Goal: Information Seeking & Learning: Check status

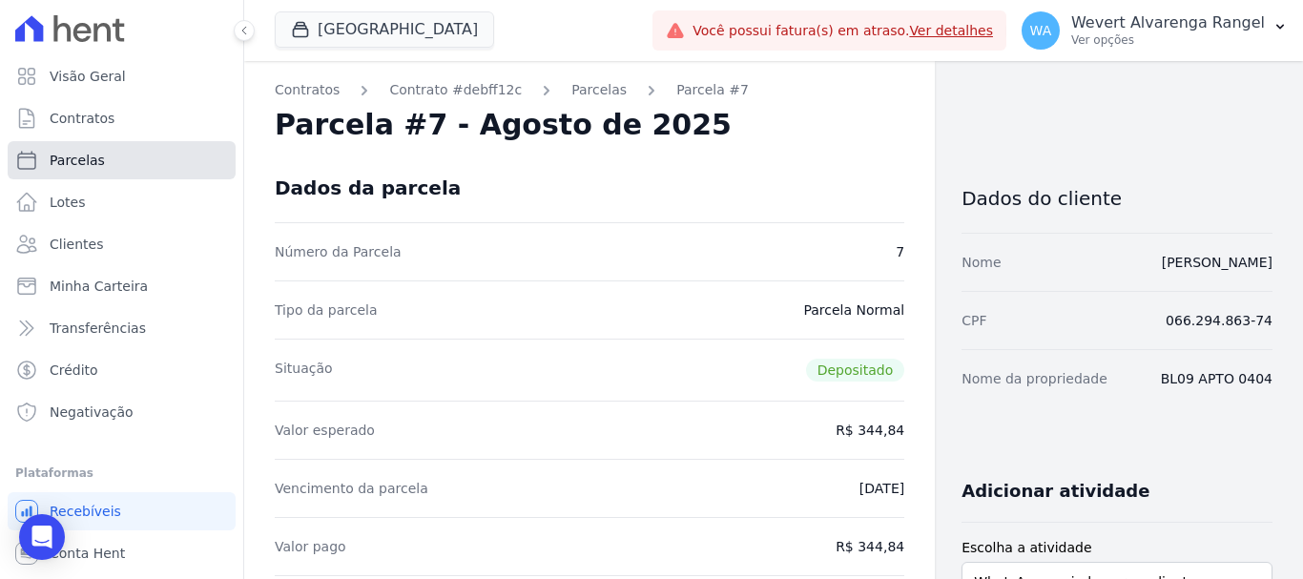
click at [71, 158] on span "Parcelas" at bounding box center [77, 160] width 55 height 19
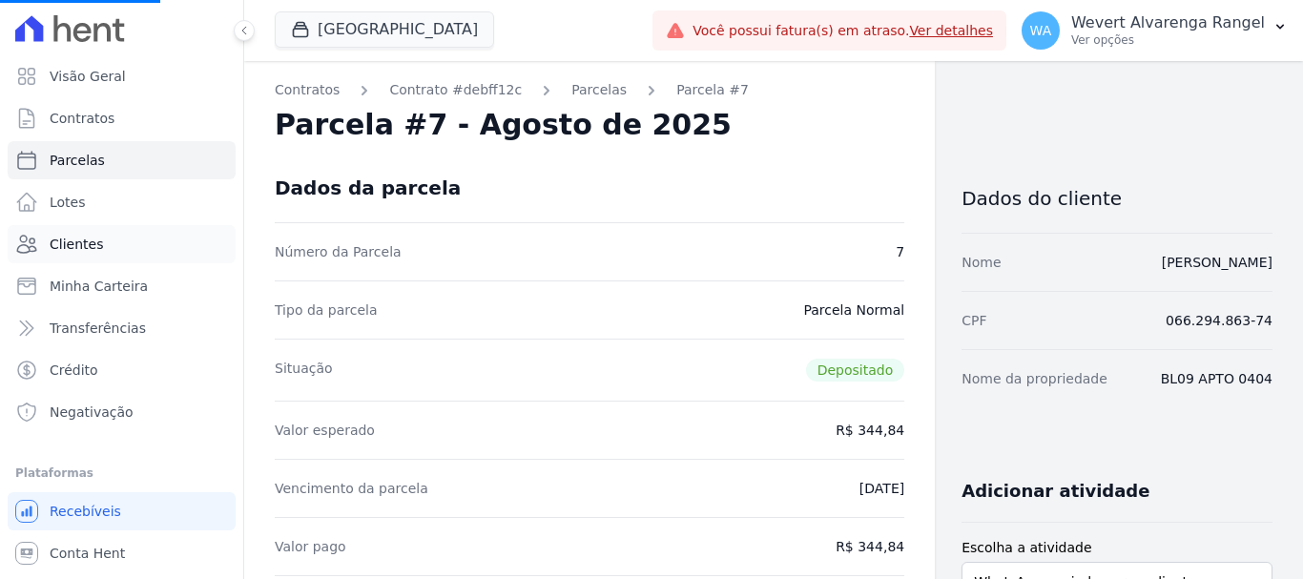
select select
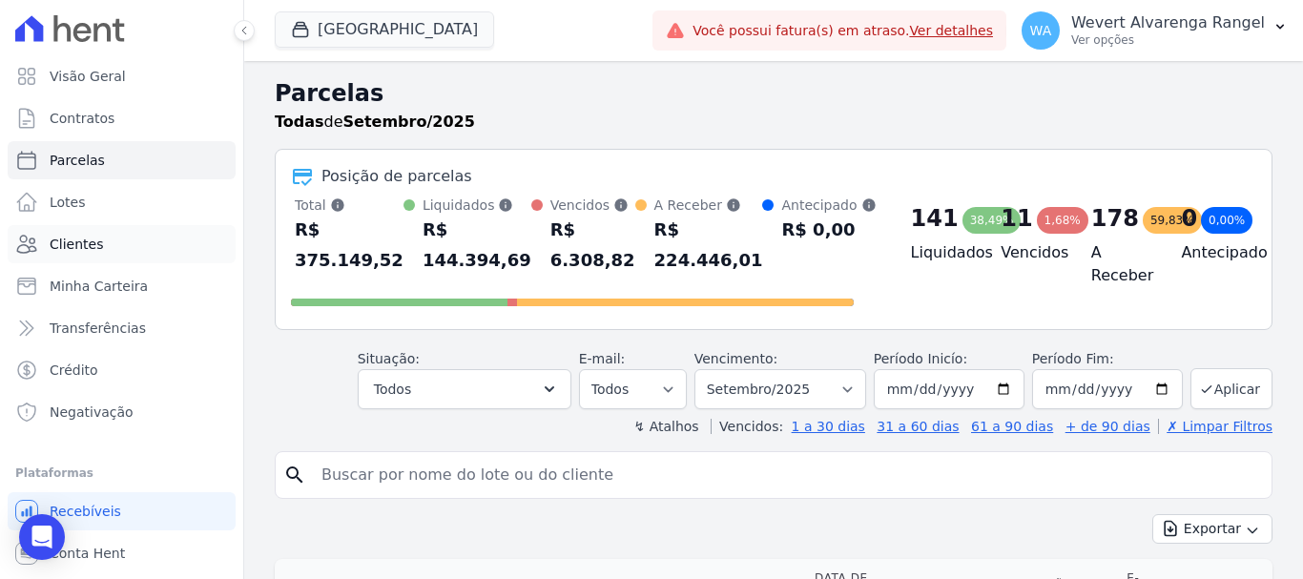
click at [86, 238] on span "Clientes" at bounding box center [76, 244] width 53 height 19
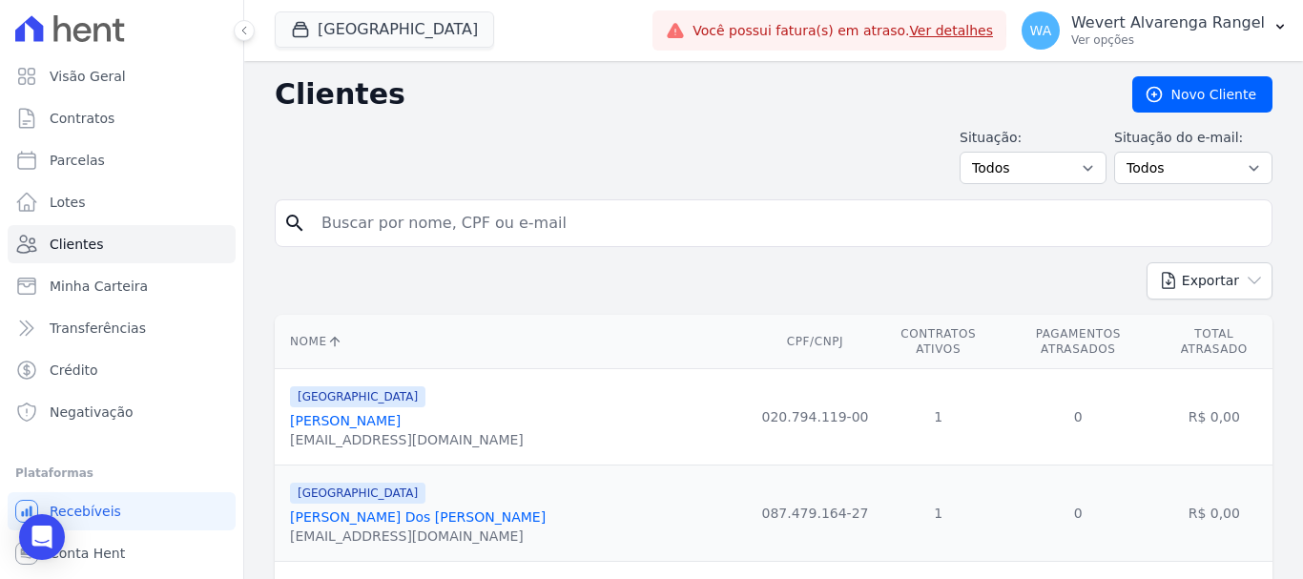
click at [440, 223] on input "search" at bounding box center [787, 223] width 954 height 38
paste input "[PERSON_NAME]"
type input "[PERSON_NAME]"
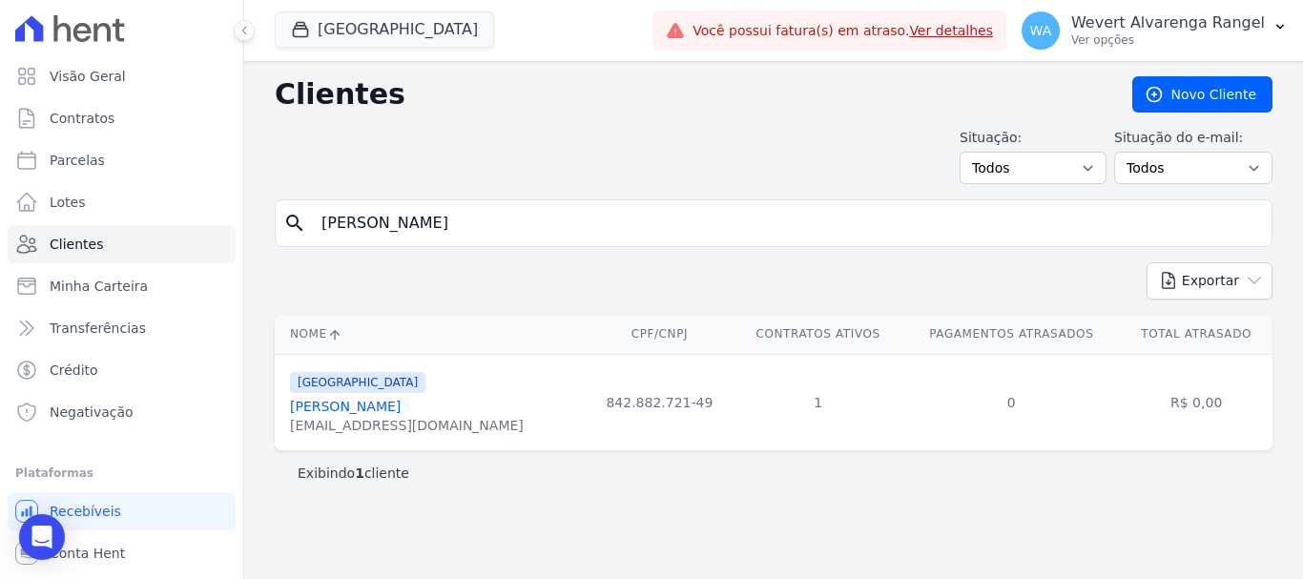
click at [371, 410] on link "[PERSON_NAME]" at bounding box center [345, 406] width 111 height 15
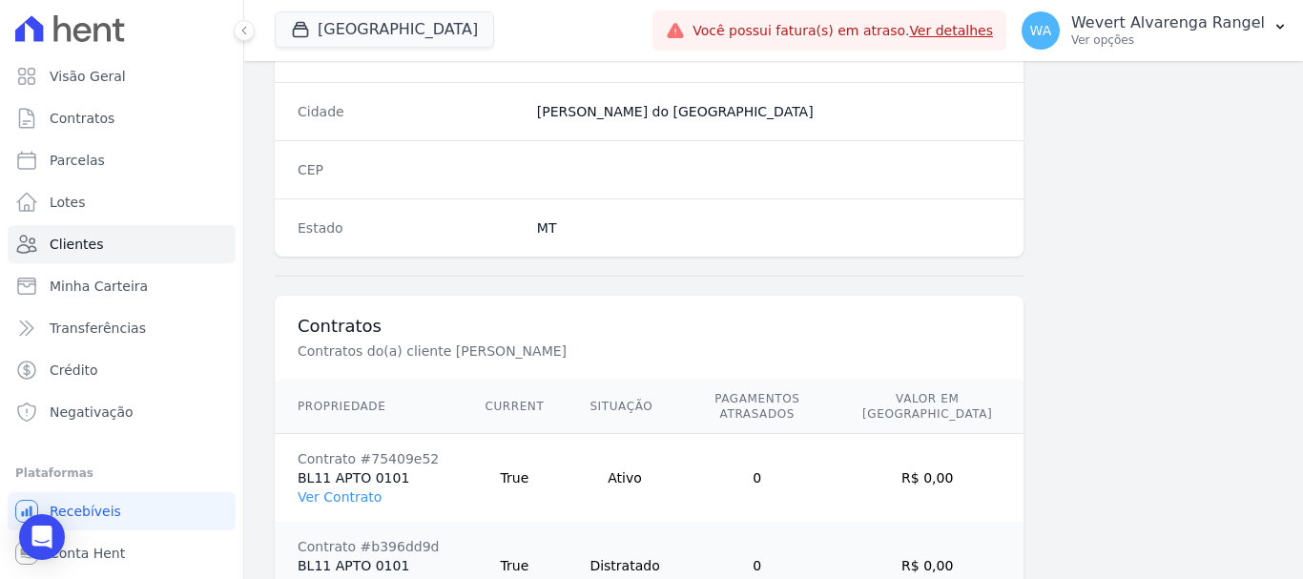
scroll to position [1293, 0]
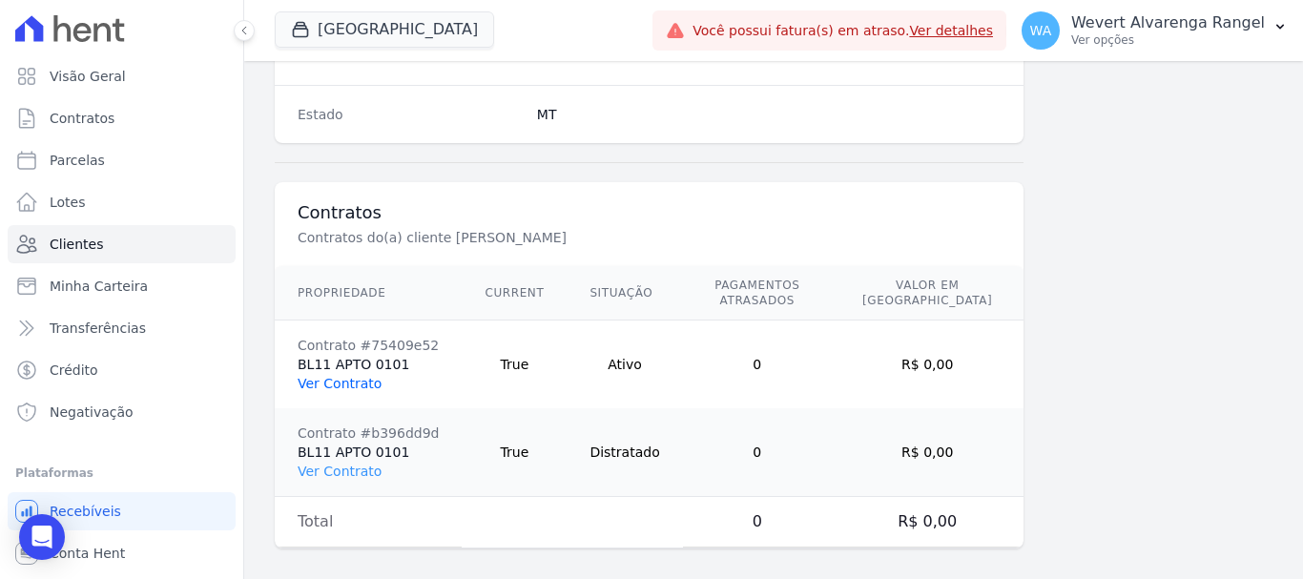
click at [351, 376] on link "Ver Contrato" at bounding box center [340, 383] width 84 height 15
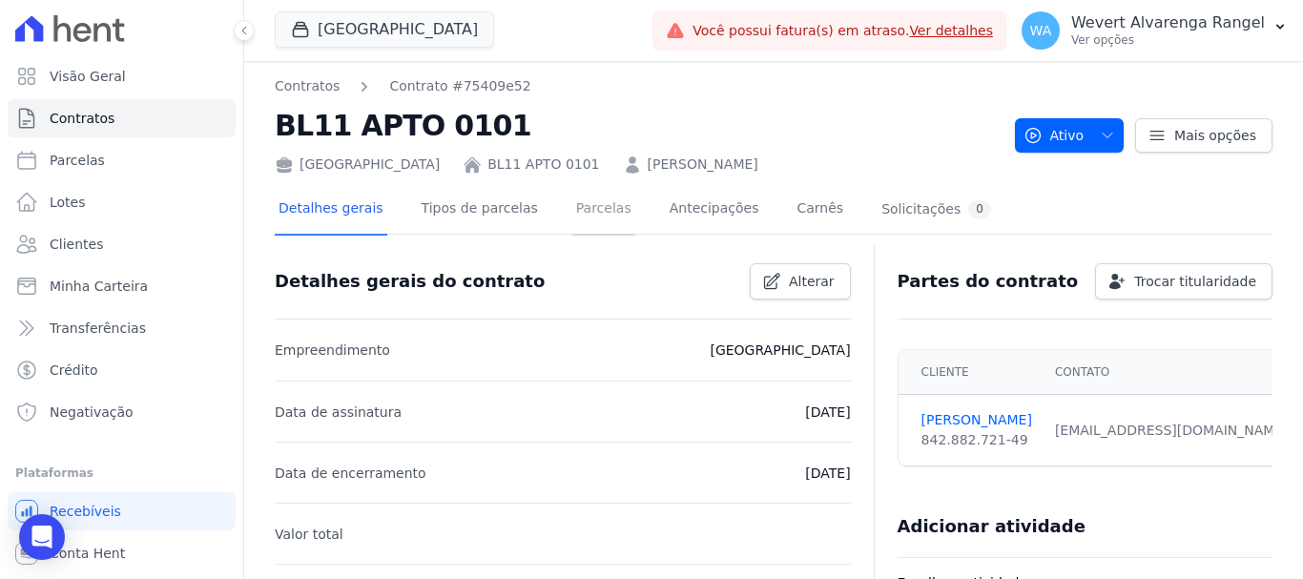
click at [582, 207] on link "Parcelas" at bounding box center [603, 210] width 63 height 51
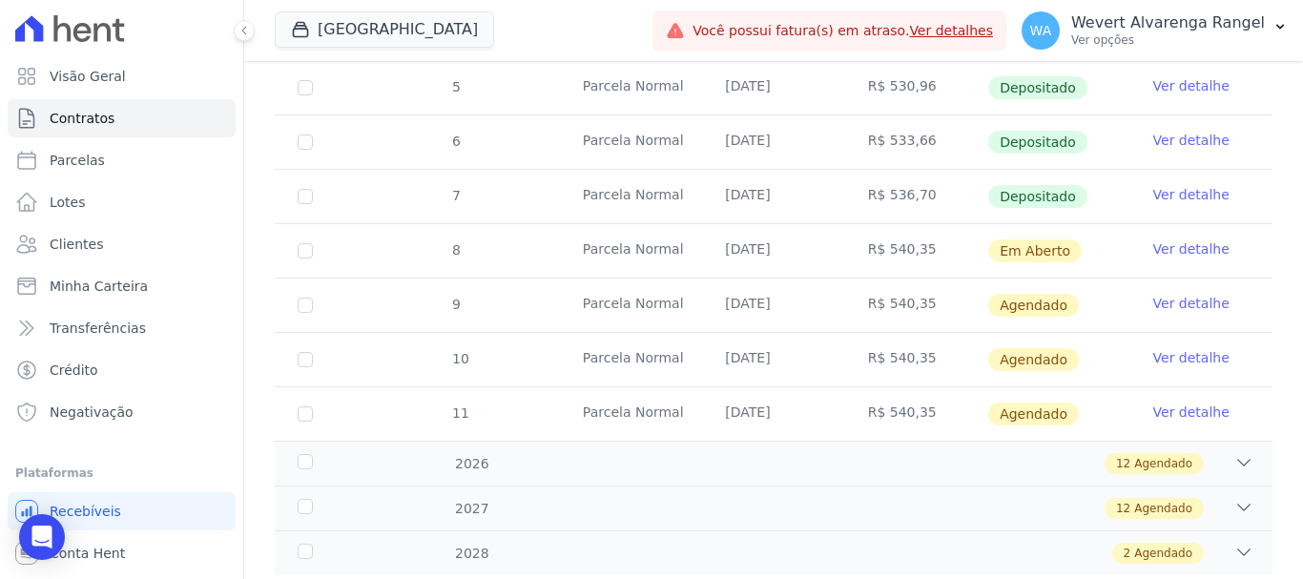
scroll to position [548, 0]
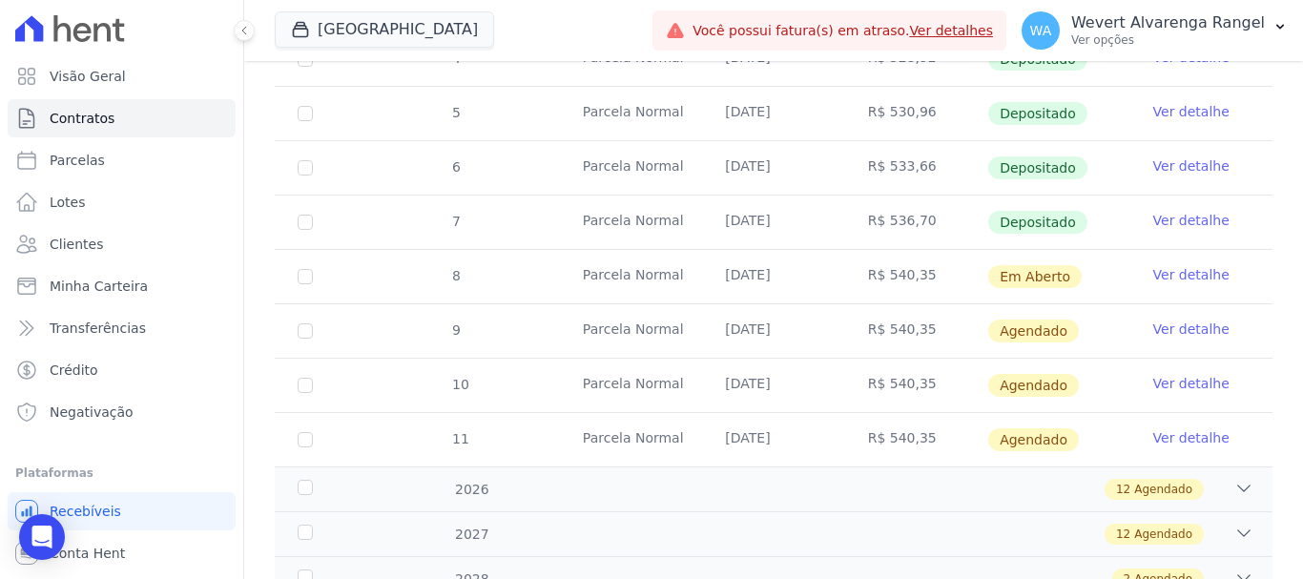
click at [1177, 156] on link "Ver detalhe" at bounding box center [1191, 165] width 76 height 19
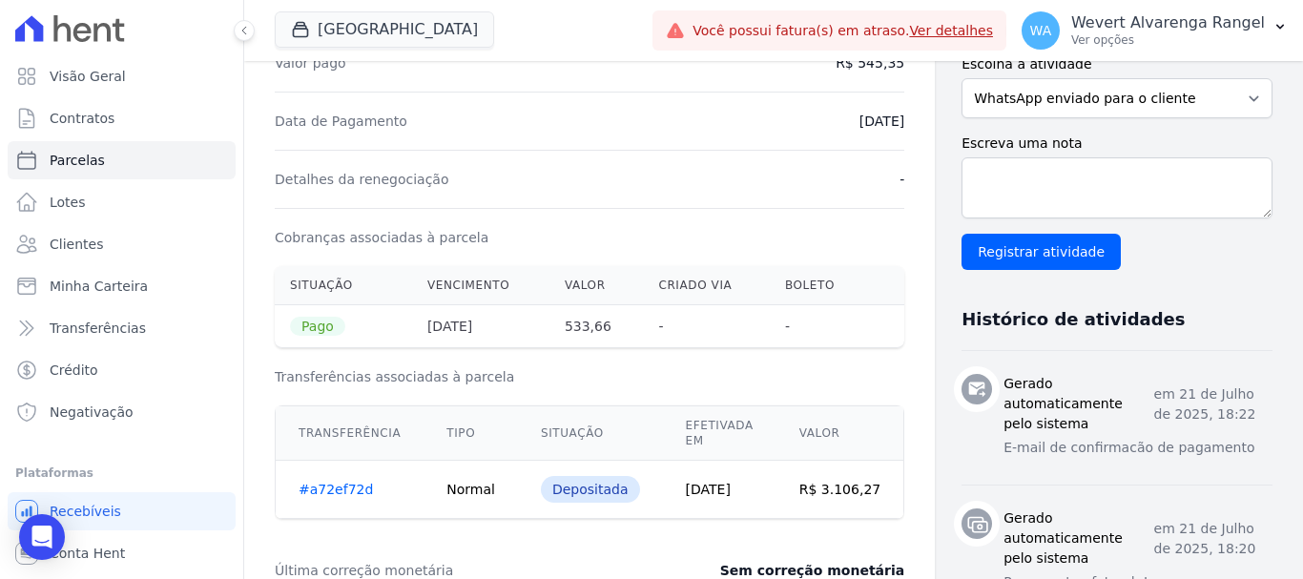
scroll to position [477, 0]
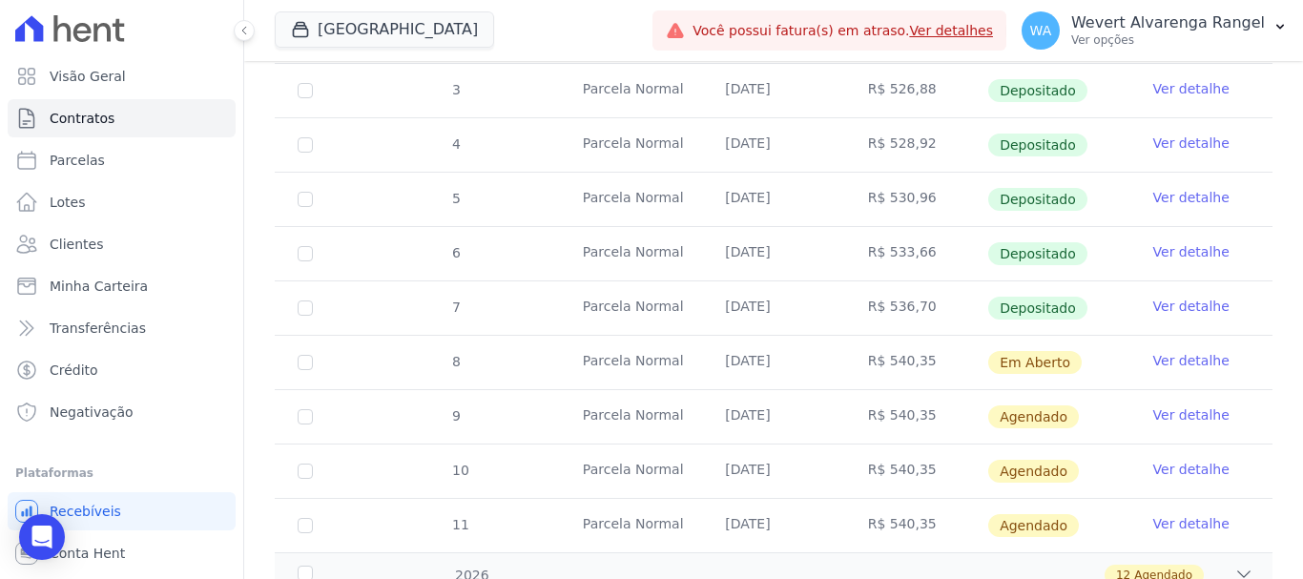
scroll to position [541, 0]
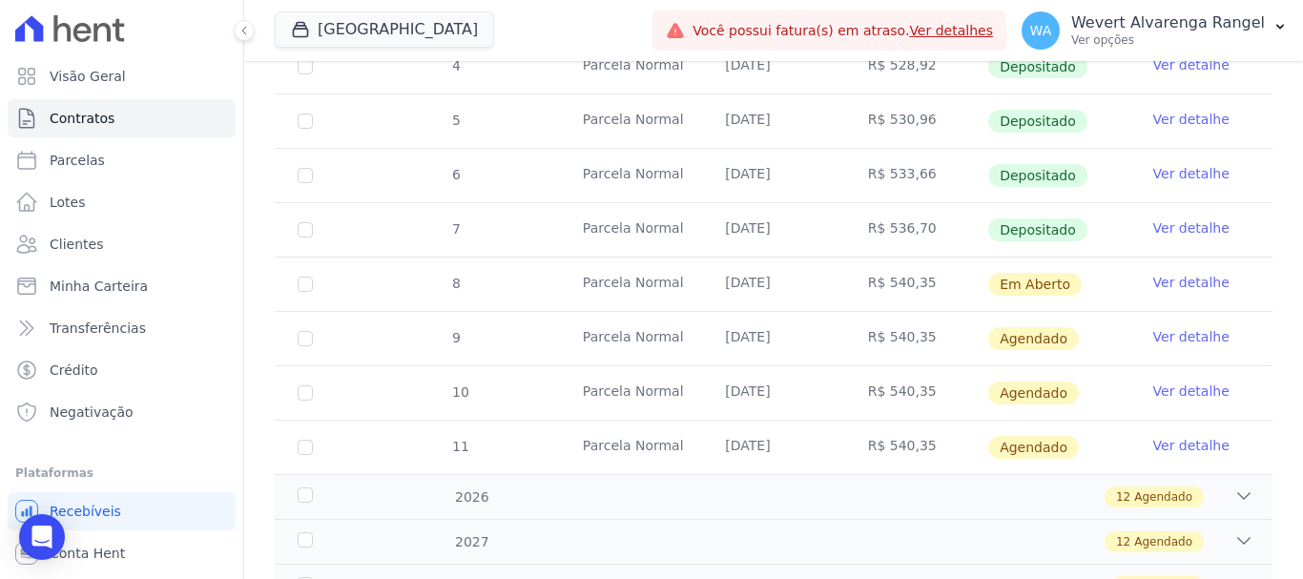
click at [1179, 218] on link "Ver detalhe" at bounding box center [1191, 227] width 76 height 19
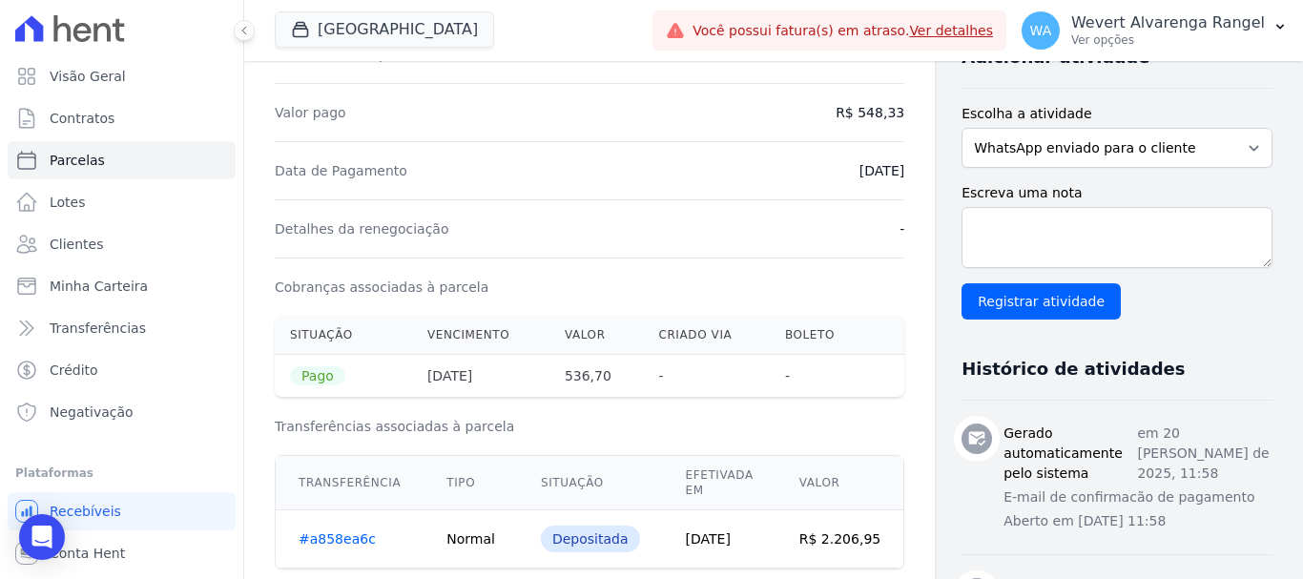
scroll to position [445, 0]
